Goal: Find specific page/section: Find specific page/section

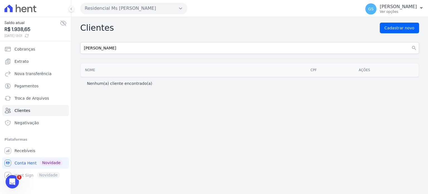
click at [277, 104] on div "Clientes Cadastrar novo [PERSON_NAME] search Nome CPF Ações Nenhum(a) cliente e…" at bounding box center [249, 105] width 357 height 177
click at [29, 165] on span "Conta Hent" at bounding box center [25, 163] width 22 height 6
